Goal: Use online tool/utility: Utilize a website feature to perform a specific function

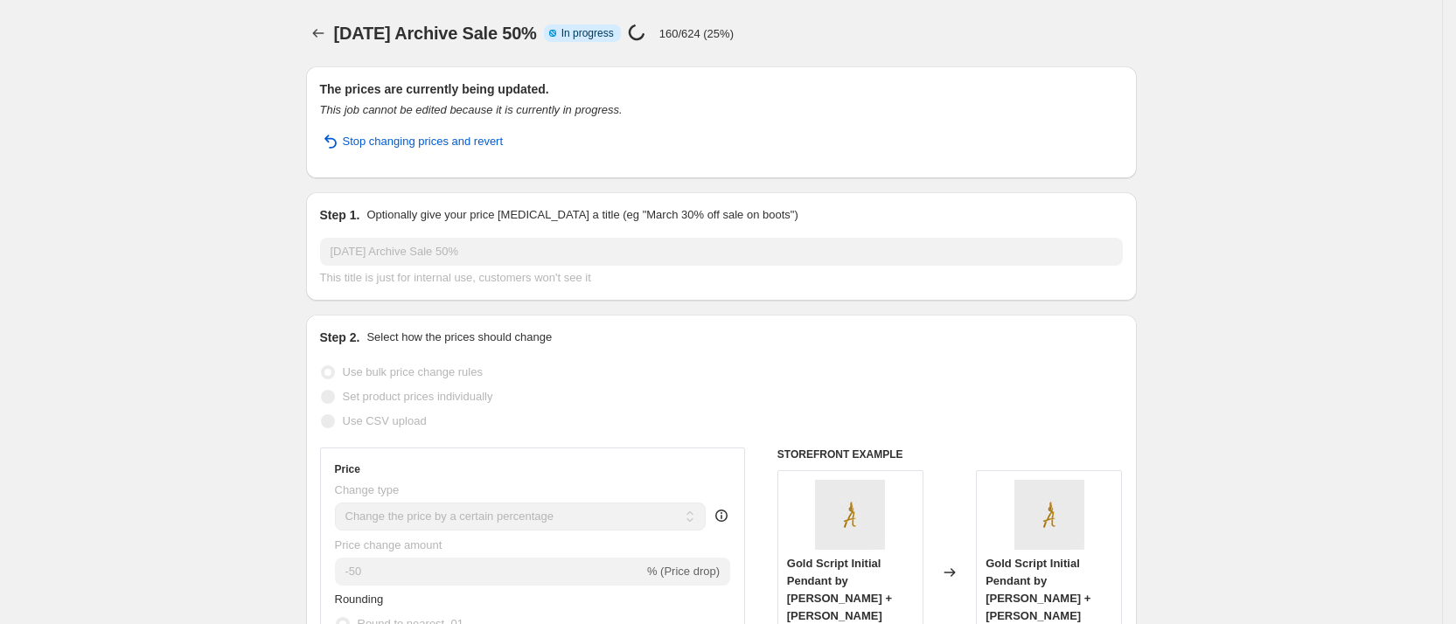
select select "percentage"
select select "collection"
click at [317, 30] on icon "Price change jobs" at bounding box center [318, 32] width 17 height 17
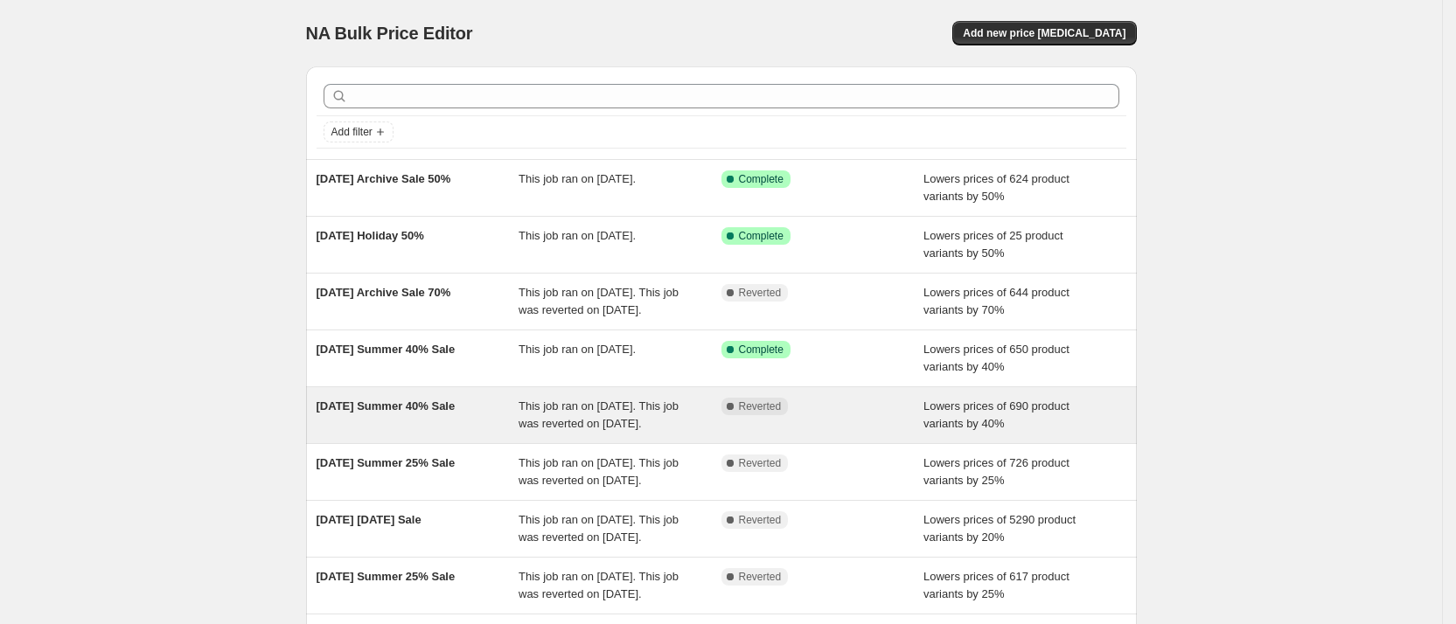
scroll to position [21, 0]
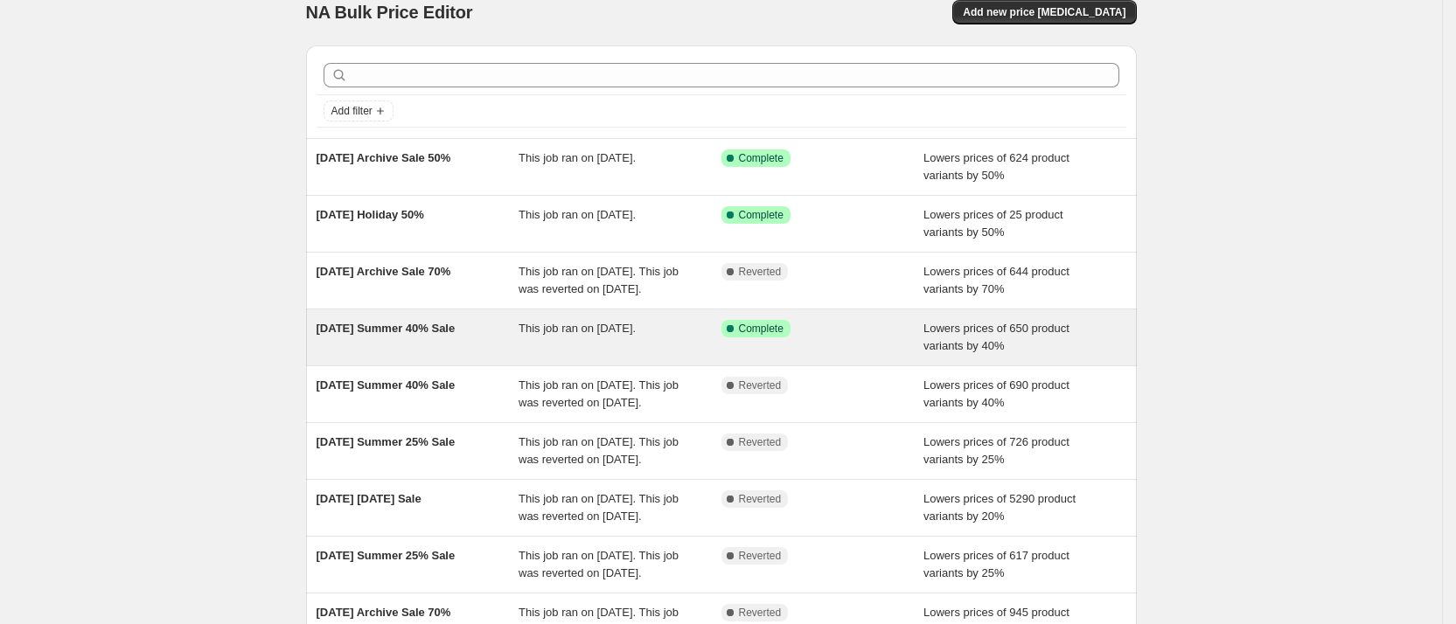
click at [428, 335] on span "[DATE] Summer 40% Sale" at bounding box center [386, 328] width 139 height 13
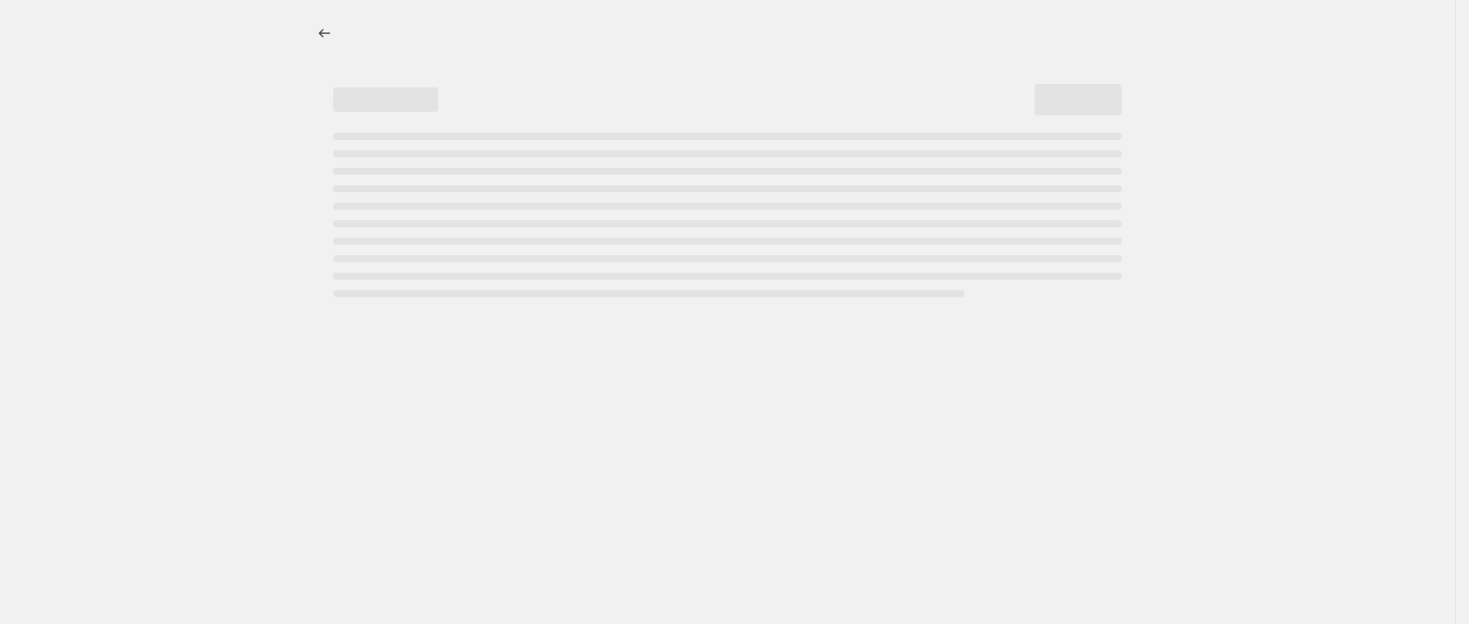
select select "percentage"
select select "collection"
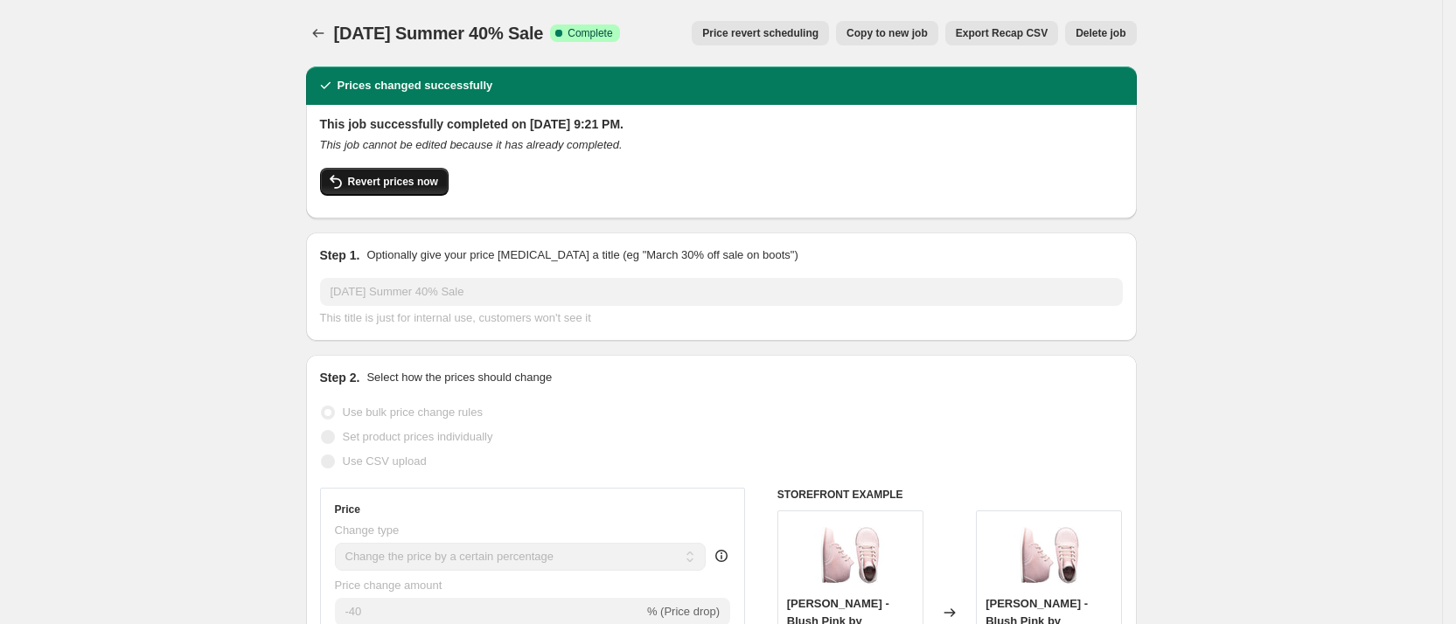
click at [365, 183] on span "Revert prices now" at bounding box center [393, 182] width 90 height 14
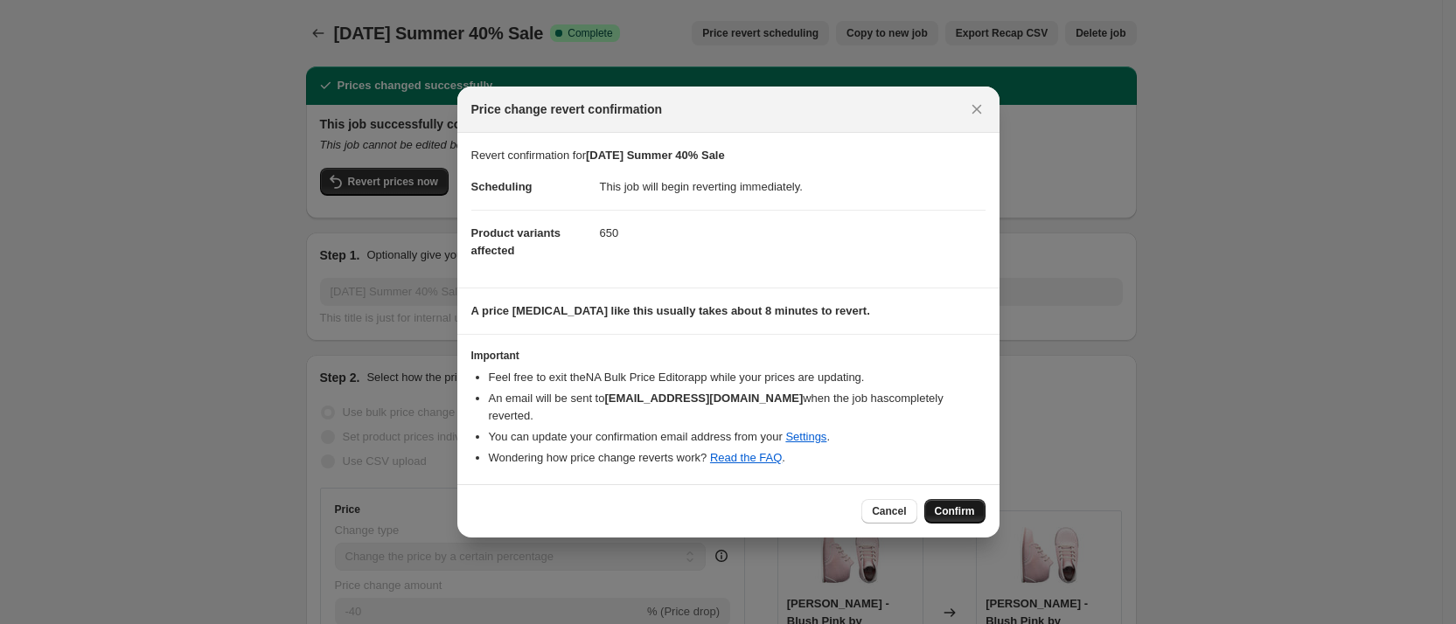
click at [955, 499] on button "Confirm" at bounding box center [954, 511] width 61 height 24
